Goal: Task Accomplishment & Management: Use online tool/utility

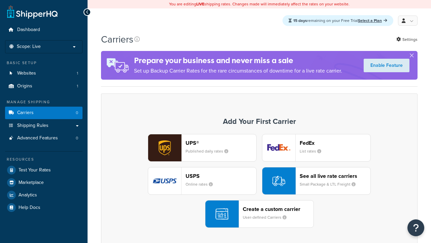
click at [259, 214] on div "Create a custom carrier User-defined Carriers" at bounding box center [278, 214] width 71 height 16
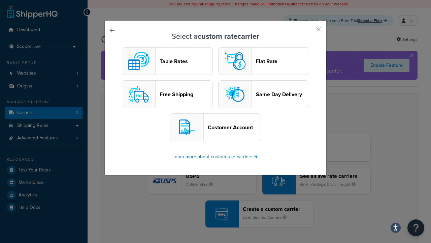
click at [167, 61] on header "Table Rates" at bounding box center [186, 61] width 53 height 6
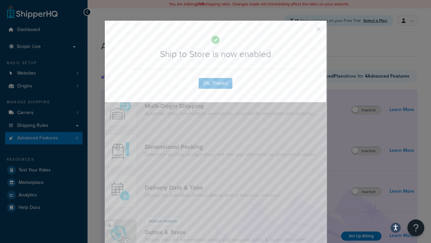
scroll to position [510, 0]
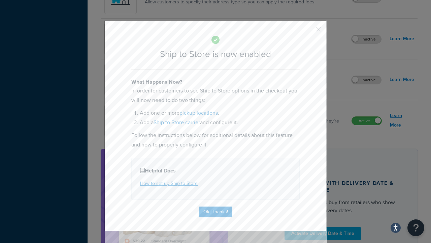
click at [216, 211] on button "Ok, Thanks!" at bounding box center [216, 211] width 34 height 11
click at [402, 121] on link "Learn More" at bounding box center [402, 120] width 24 height 19
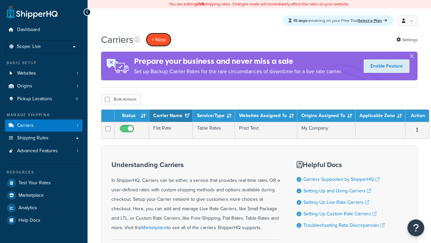
click at [159, 40] on button "+ New" at bounding box center [159, 40] width 26 height 14
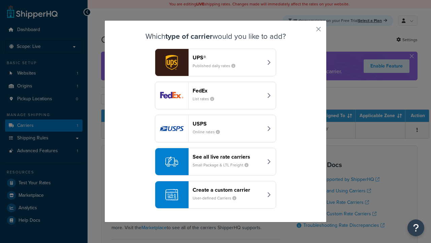
click at [216, 195] on div "Create a custom carrier User-defined Carriers" at bounding box center [228, 194] width 70 height 16
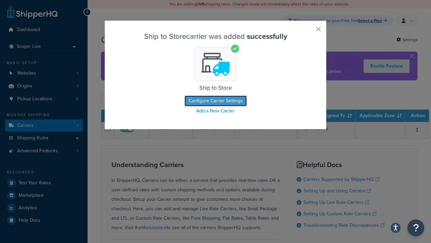
click at [216, 101] on button "Configure Carrier Settings" at bounding box center [216, 100] width 62 height 11
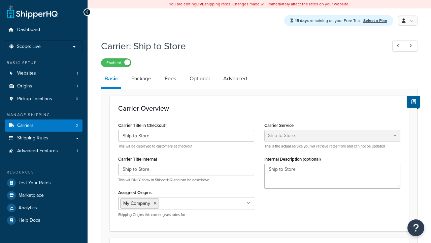
select select "shipToStore"
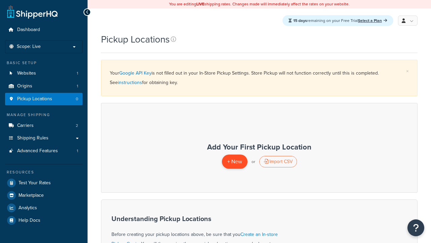
click at [235, 161] on span "+ New" at bounding box center [234, 161] width 15 height 8
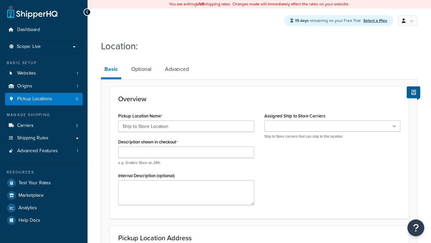
type input "Ship to Store Location"
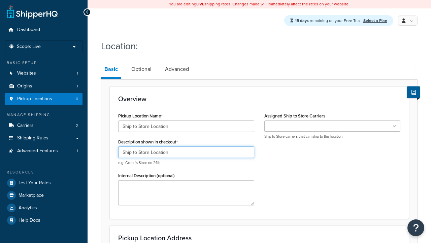
type input "Ship to Store Location"
click at [333, 126] on ul at bounding box center [333, 125] width 136 height 11
type input "2556 Bark Wood Road"
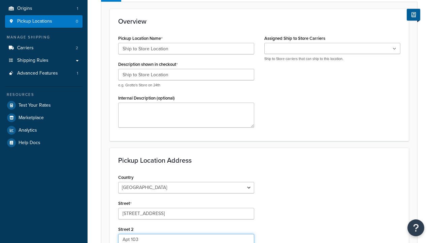
type input "Apt 103"
type input "Schaumburg"
select select "13"
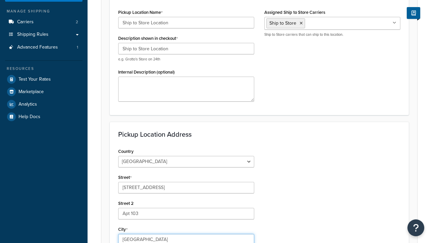
type input "Schaumburg"
type input "60173"
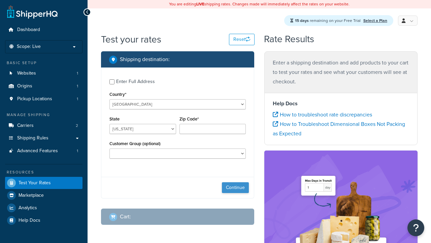
click at [236, 188] on button "Continue" at bounding box center [235, 187] width 27 height 11
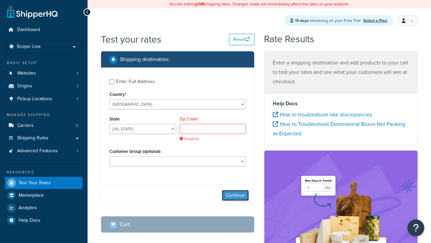
select select "IL"
type input "60173"
click at [236, 190] on button "Continue" at bounding box center [235, 195] width 27 height 11
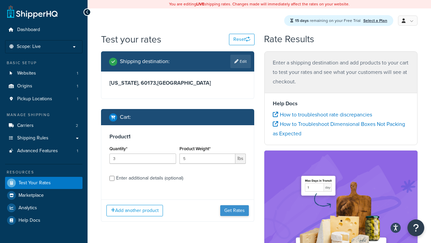
type input "5"
click at [235, 205] on button "Get Rates" at bounding box center [234, 210] width 29 height 11
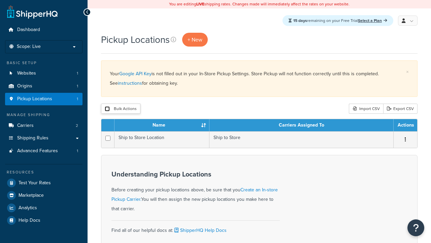
click at [107, 109] on input "checkbox" at bounding box center [107, 108] width 5 height 5
checkbox input "true"
click at [0, 0] on button "Delete" at bounding box center [0, 0] width 0 height 0
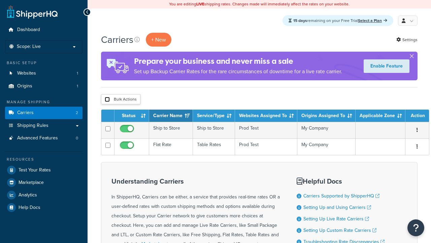
click at [107, 100] on input "checkbox" at bounding box center [107, 99] width 5 height 5
checkbox input "true"
click at [0, 0] on button "Delete" at bounding box center [0, 0] width 0 height 0
